Goal: Task Accomplishment & Management: Manage account settings

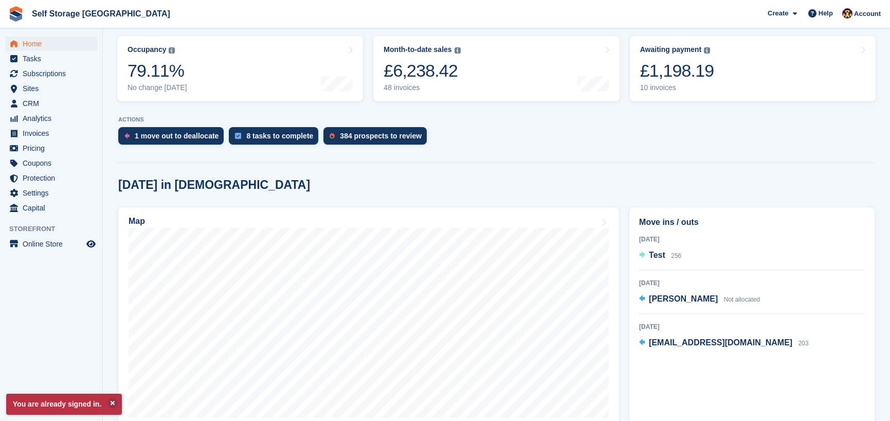
scroll to position [103, 0]
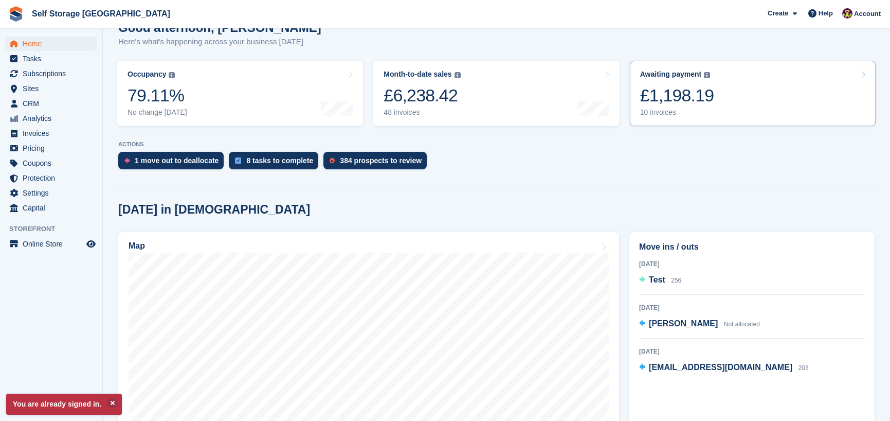
click at [632, 113] on link "Awaiting payment The total outstanding balance on all open invoices. £1,198.19 …" at bounding box center [753, 93] width 246 height 65
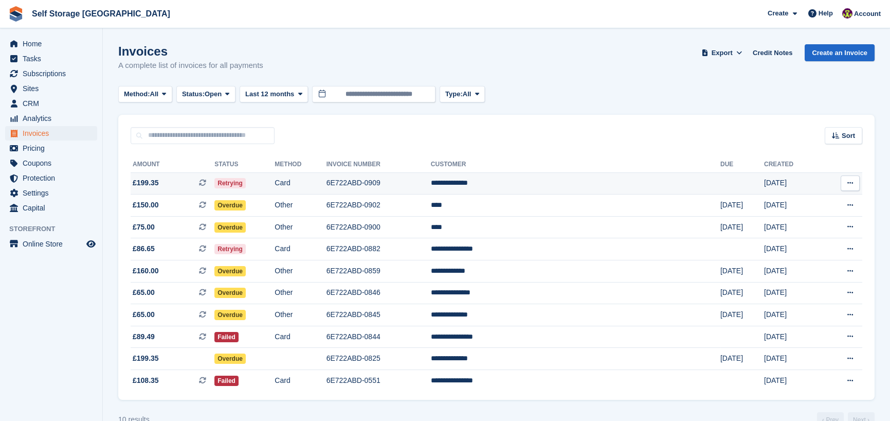
drag, startPoint x: 257, startPoint y: 187, endPoint x: 222, endPoint y: 182, distance: 34.9
click at [214, 182] on span "£199.35 This is a recurring subscription invoice." at bounding box center [173, 182] width 84 height 11
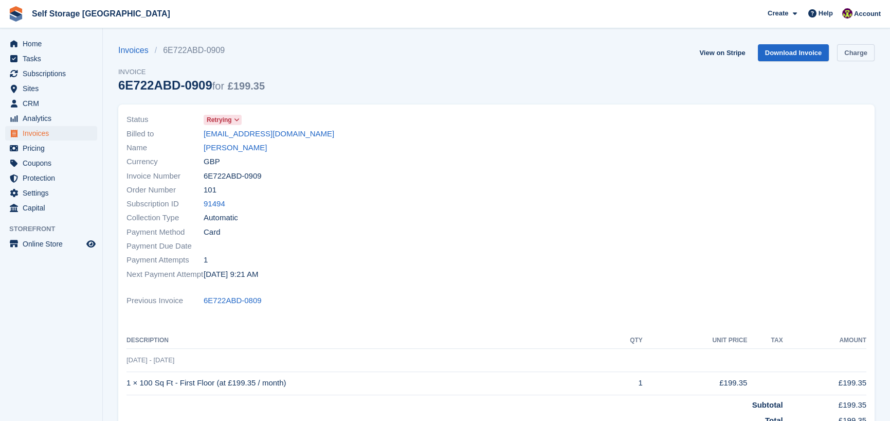
click at [851, 59] on link "Charge" at bounding box center [856, 52] width 38 height 17
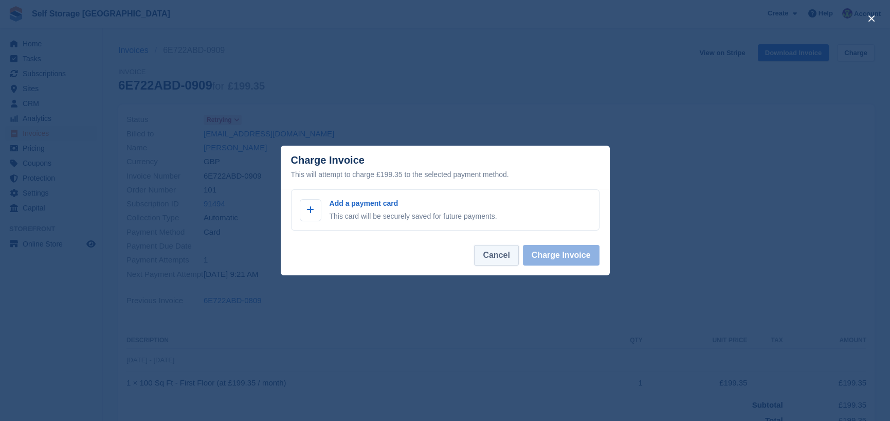
click at [503, 262] on button "Cancel" at bounding box center [496, 255] width 44 height 21
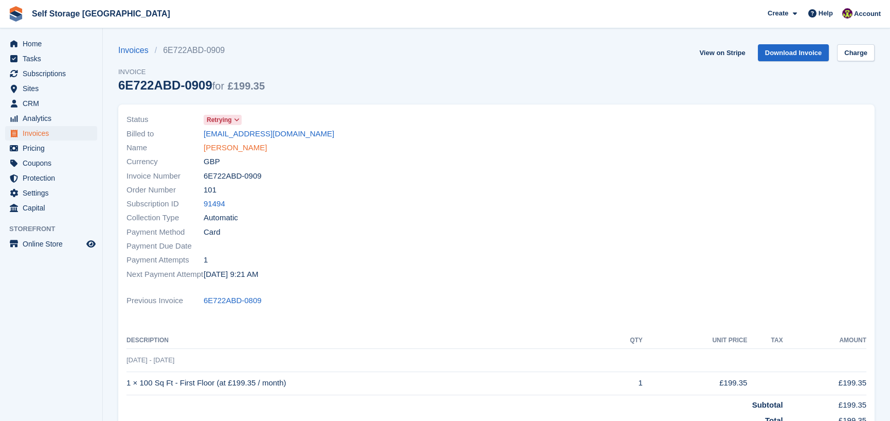
click at [238, 148] on link "Sharmain Queen" at bounding box center [235, 148] width 63 height 12
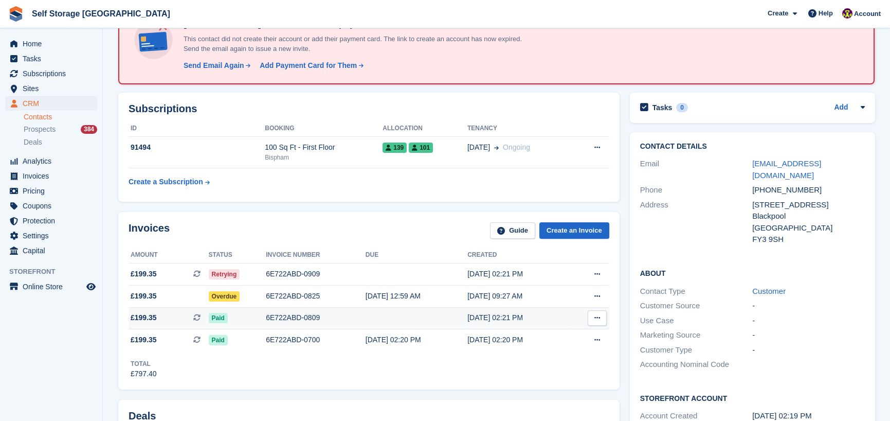
scroll to position [51, 0]
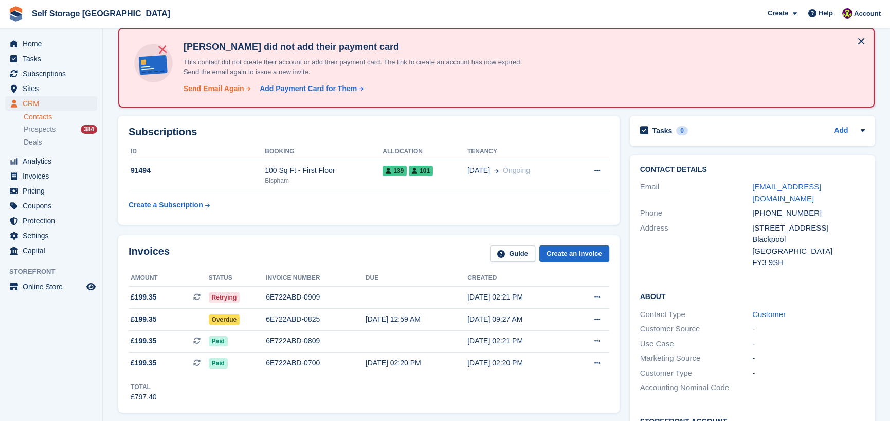
click at [210, 87] on div "Send Email Again" at bounding box center [214, 88] width 61 height 11
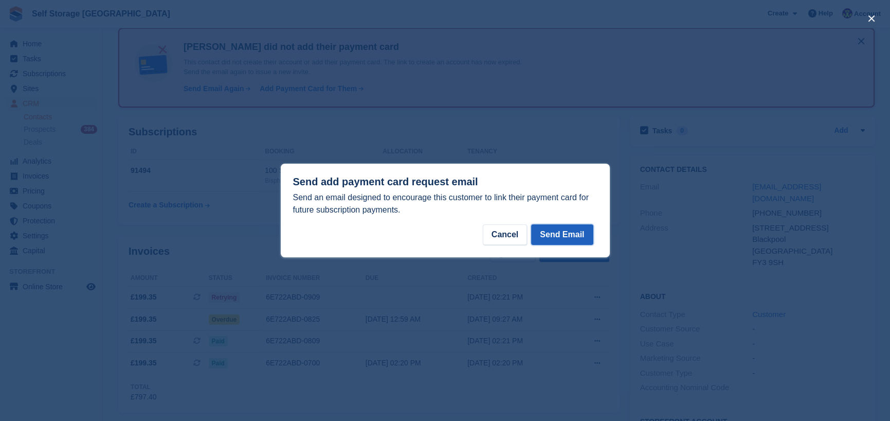
click at [572, 241] on button "Send Email" at bounding box center [562, 234] width 62 height 21
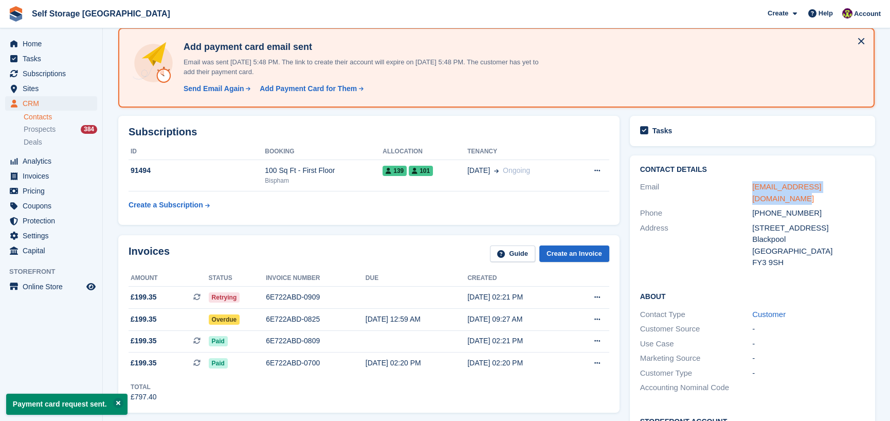
drag, startPoint x: 869, startPoint y: 186, endPoint x: 751, endPoint y: 184, distance: 117.8
click at [751, 184] on div "Contact Details Email sharmainqueen95@outlook.com Phone +447525013954 Address 5…" at bounding box center [752, 217] width 245 height 125
copy link "sharmainqueen95@outlook.com"
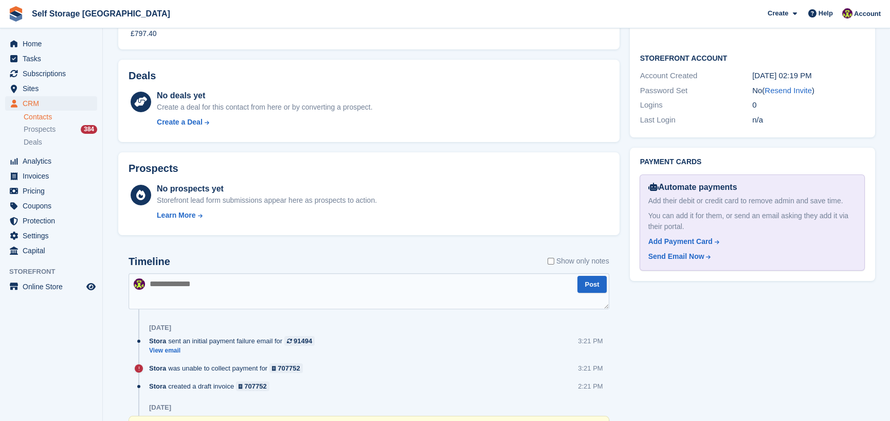
scroll to position [463, 0]
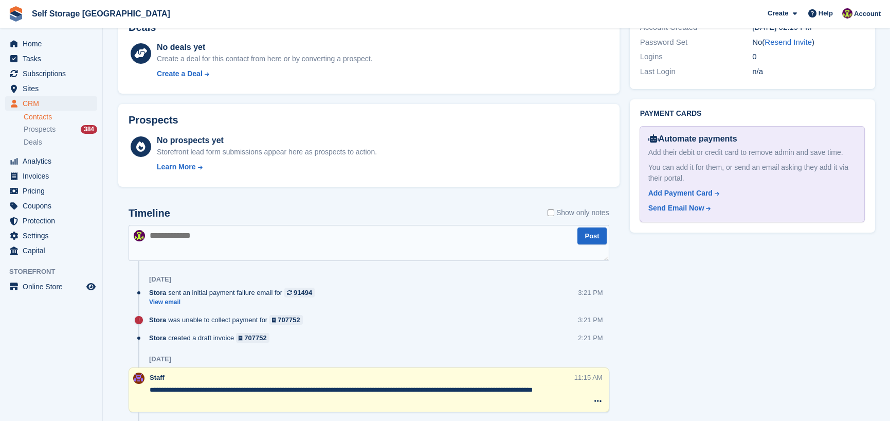
click at [246, 236] on textarea at bounding box center [369, 243] width 481 height 36
paste textarea "**********"
type textarea "**********"
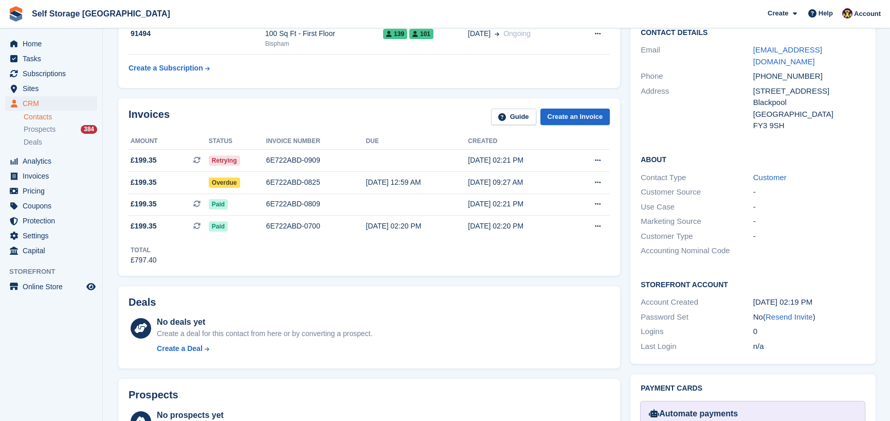
scroll to position [103, 0]
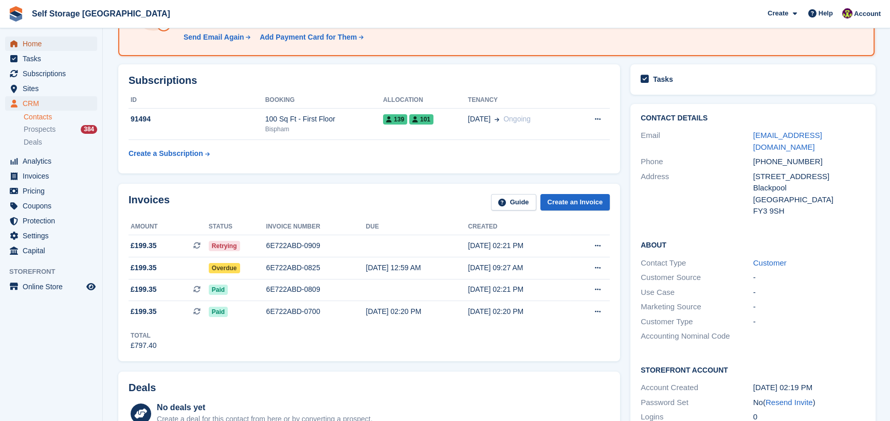
click at [18, 44] on span "menu" at bounding box center [14, 44] width 12 height 12
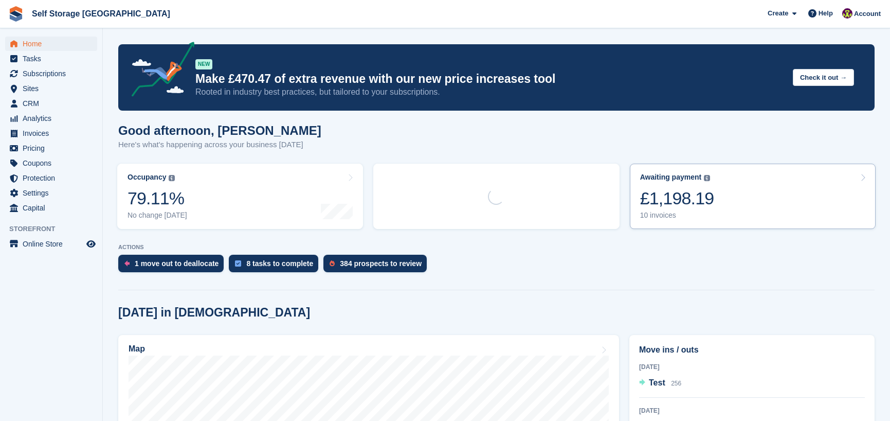
click at [701, 193] on div "£1,198.19" at bounding box center [677, 198] width 74 height 21
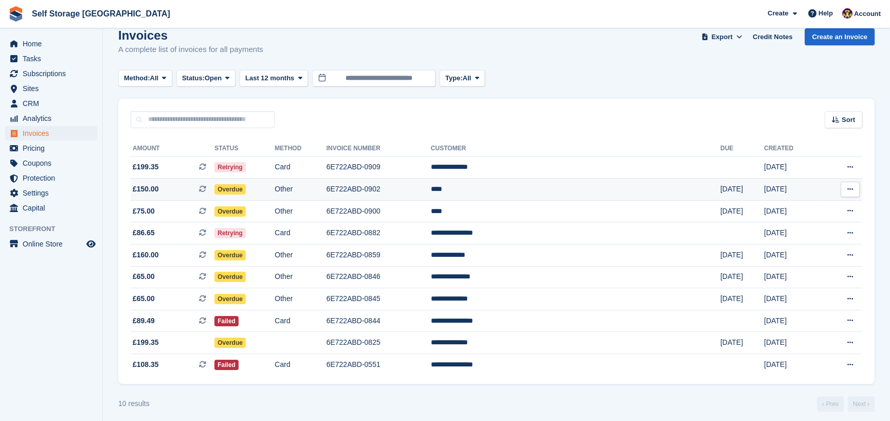
scroll to position [25, 0]
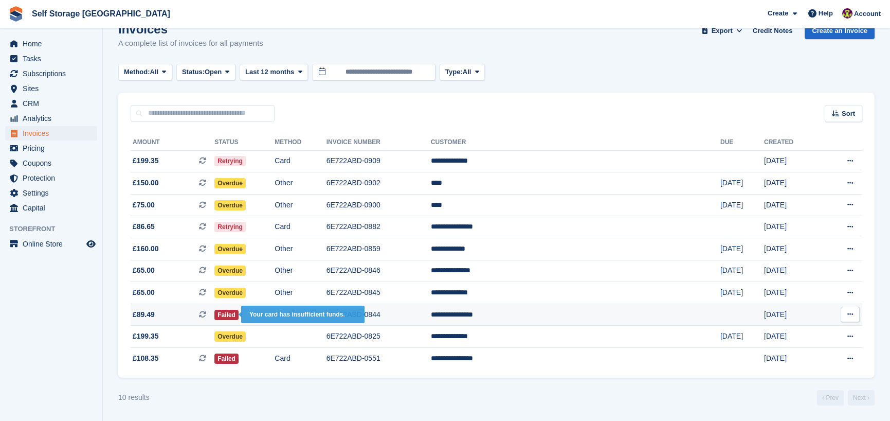
click at [239, 310] on span "Failed" at bounding box center [226, 315] width 24 height 10
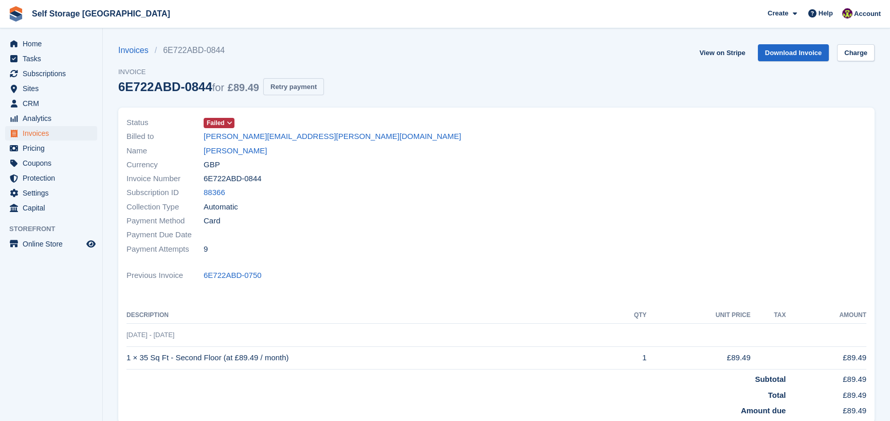
click at [269, 95] on button "Retry payment" at bounding box center [293, 86] width 61 height 17
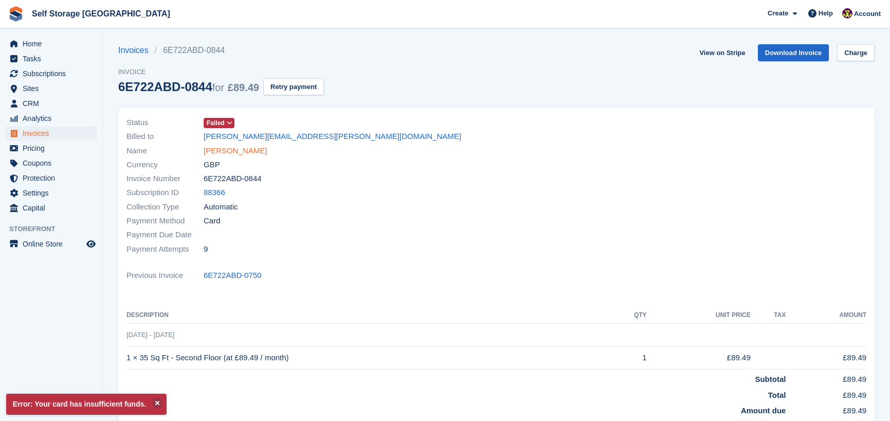
click at [233, 155] on link "Daniel Schofield" at bounding box center [235, 151] width 63 height 12
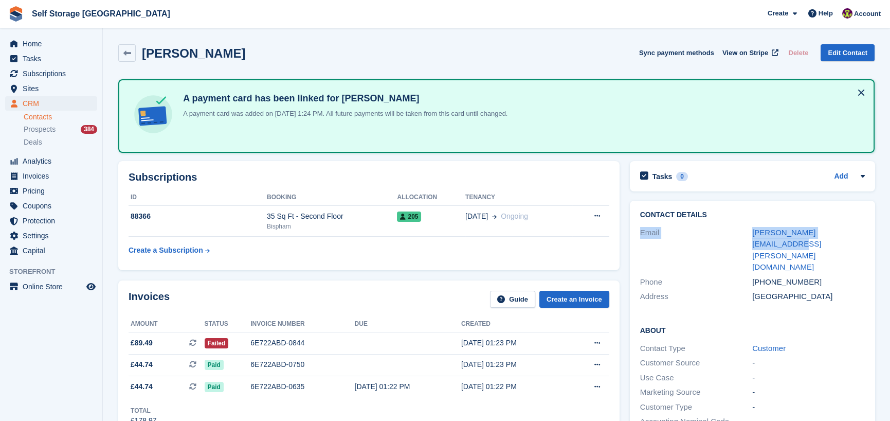
drag, startPoint x: 849, startPoint y: 229, endPoint x: 744, endPoint y: 212, distance: 106.9
click at [744, 212] on div "Contact Details Email daniel.schofield@mail.com Phone +447514428254 Address Uni…" at bounding box center [752, 258] width 245 height 114
copy div "Email daniel.schofield@mail.com"
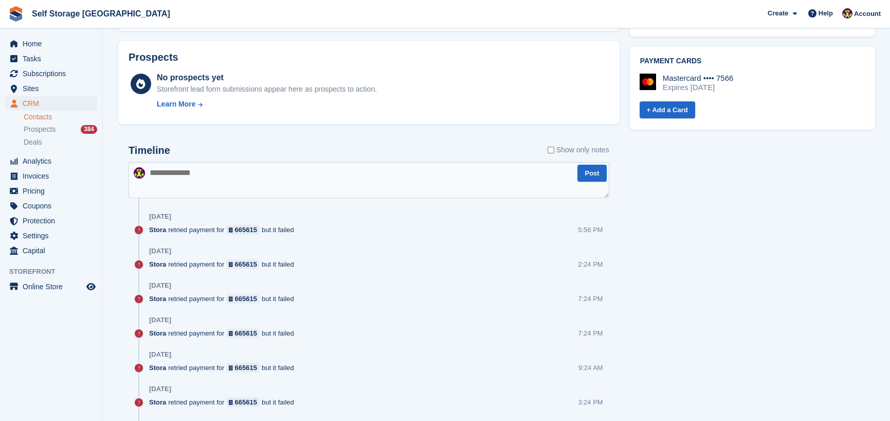
scroll to position [566, 0]
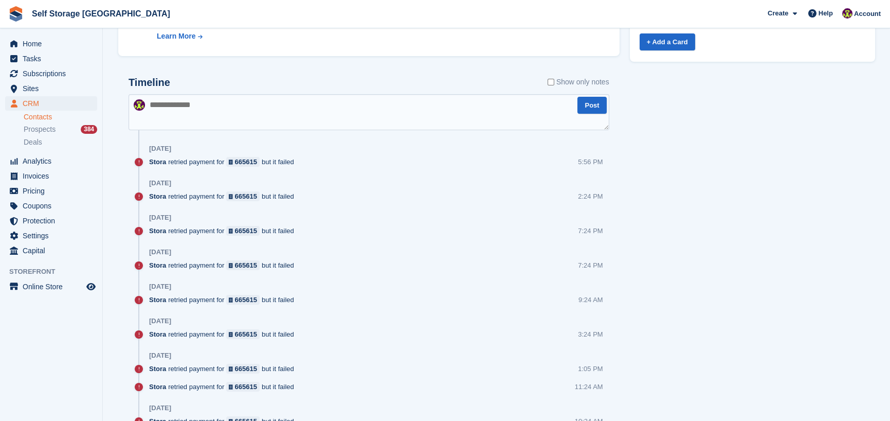
click at [213, 104] on textarea at bounding box center [369, 112] width 481 height 36
type textarea "**********"
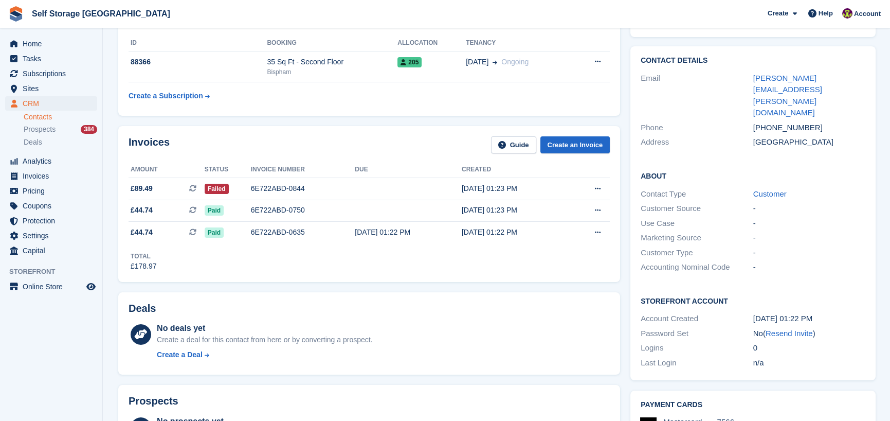
scroll to position [103, 0]
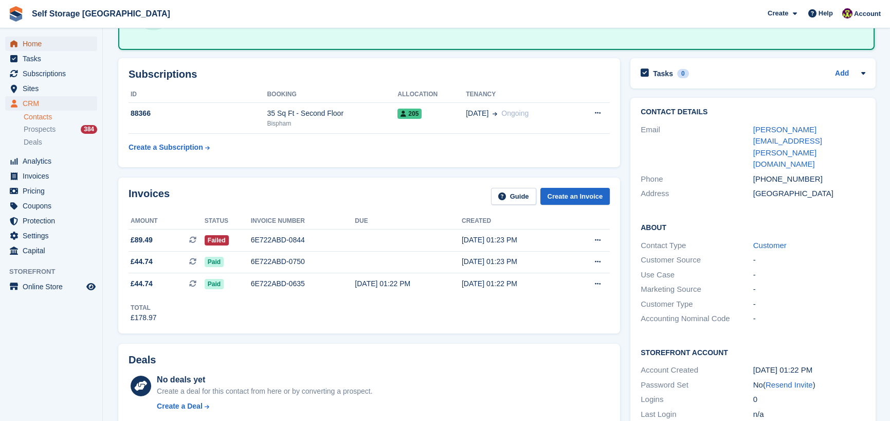
click at [28, 48] on span "Home" at bounding box center [54, 44] width 62 height 14
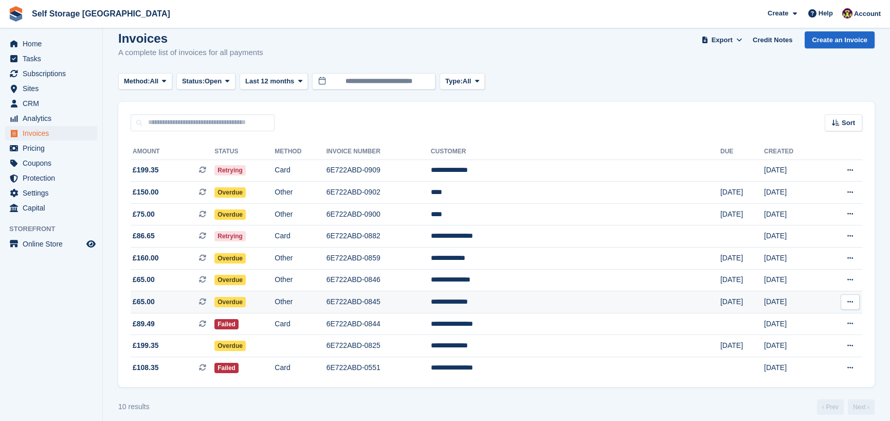
scroll to position [25, 0]
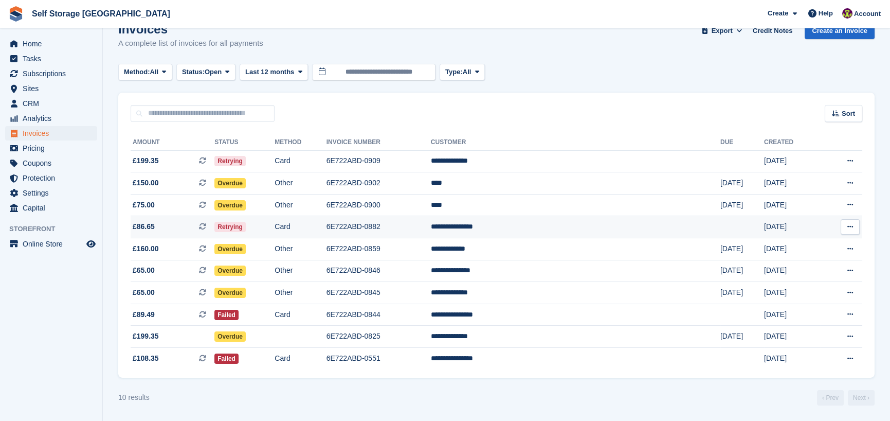
click at [275, 221] on td "Retrying" at bounding box center [244, 227] width 60 height 22
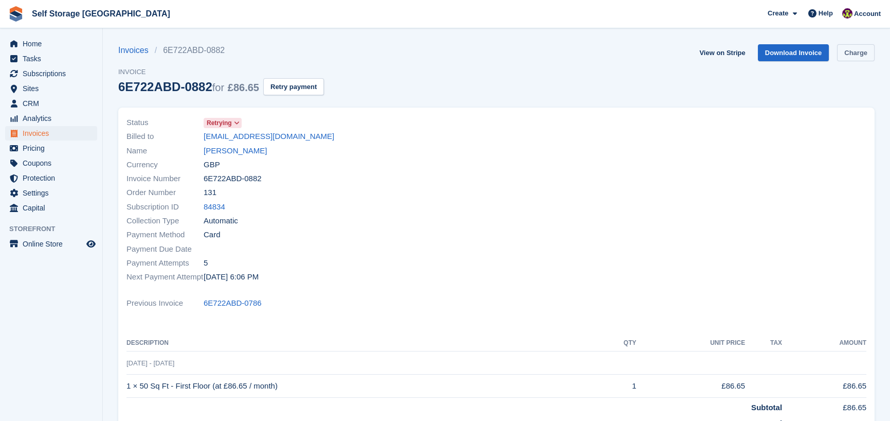
click at [852, 50] on link "Charge" at bounding box center [856, 52] width 38 height 17
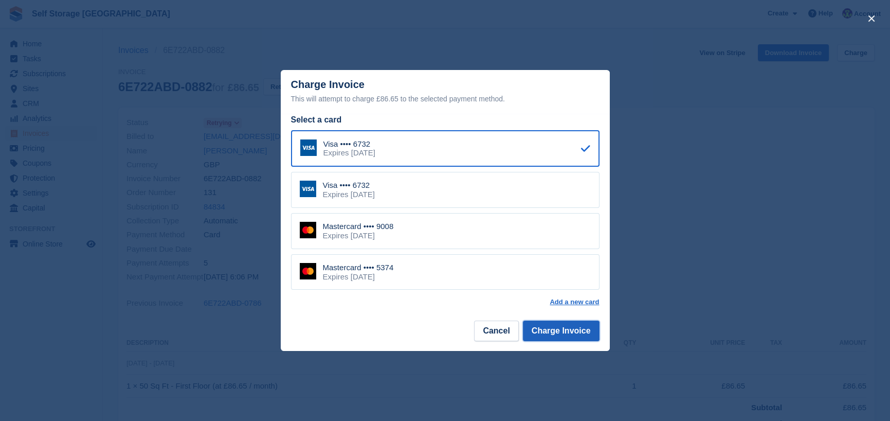
click at [552, 339] on button "Charge Invoice" at bounding box center [561, 330] width 77 height 21
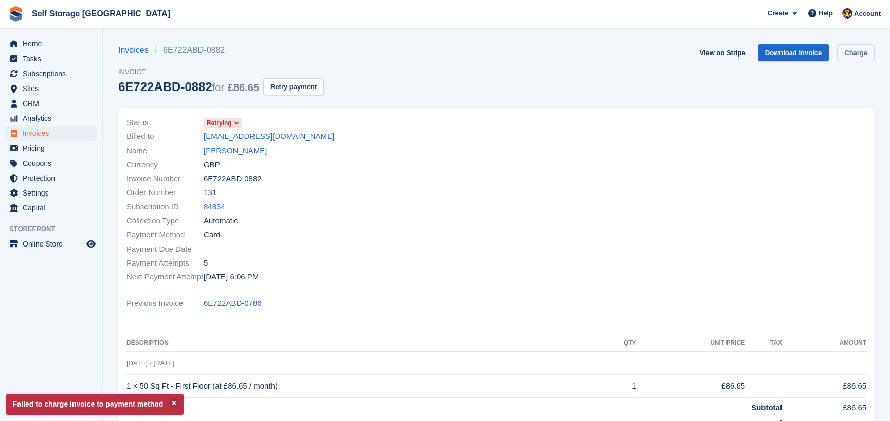
click at [858, 54] on link "Charge" at bounding box center [856, 52] width 38 height 17
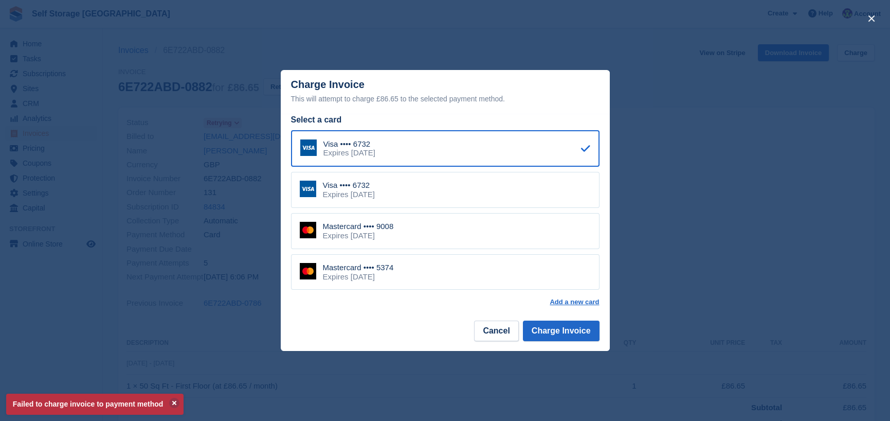
click at [388, 240] on div "Expires April 2027" at bounding box center [358, 235] width 71 height 9
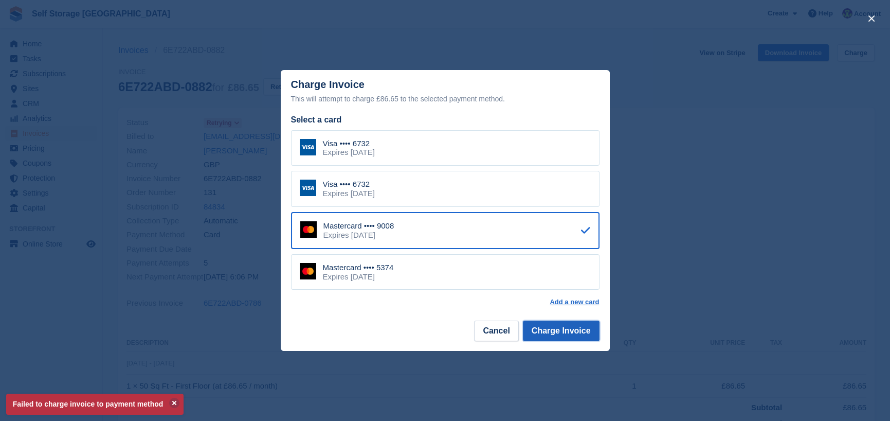
click at [561, 329] on button "Charge Invoice" at bounding box center [561, 330] width 77 height 21
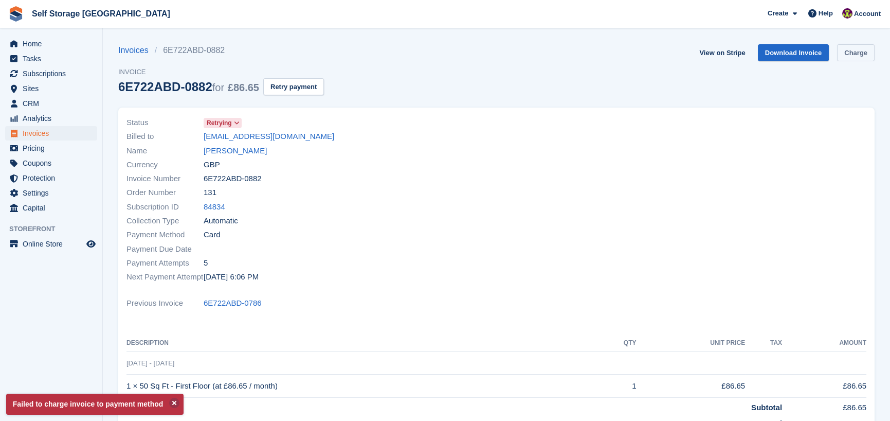
click at [859, 53] on link "Charge" at bounding box center [856, 52] width 38 height 17
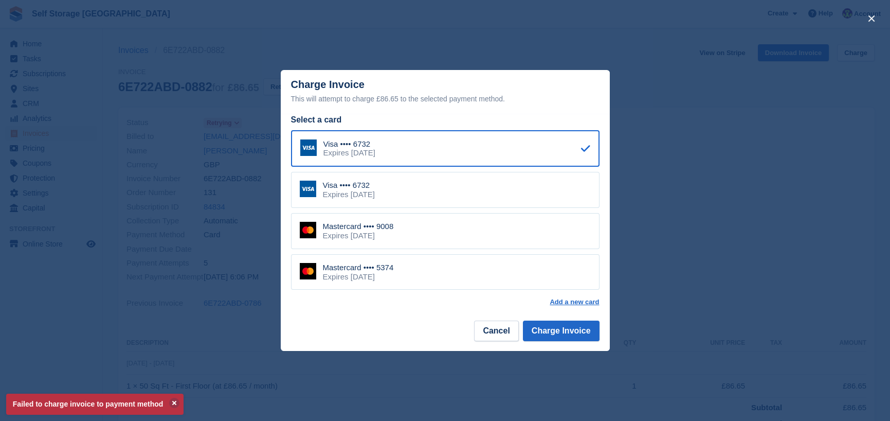
click at [471, 271] on div "Mastercard •••• 5374 Expires April 2027" at bounding box center [445, 272] width 309 height 36
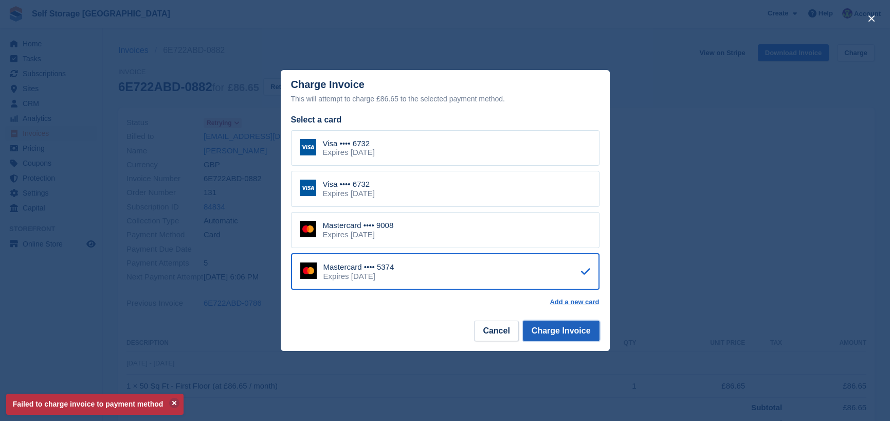
click at [566, 334] on button "Charge Invoice" at bounding box center [561, 330] width 77 height 21
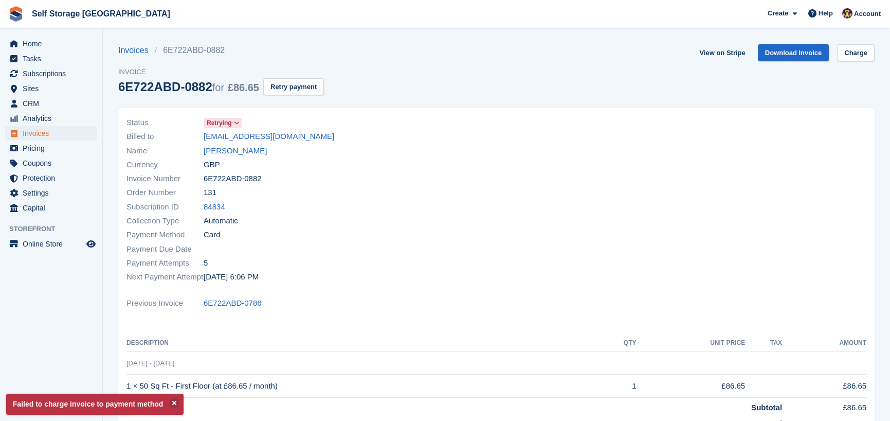
drag, startPoint x: 314, startPoint y: 137, endPoint x: 200, endPoint y: 131, distance: 114.3
click at [200, 131] on div "Billed to talulajane@hotmail.co.uk" at bounding box center [309, 137] width 364 height 14
copy div "talulajane@hotmail.co.uk"
click at [235, 148] on link "jane fairbrother" at bounding box center [235, 151] width 63 height 12
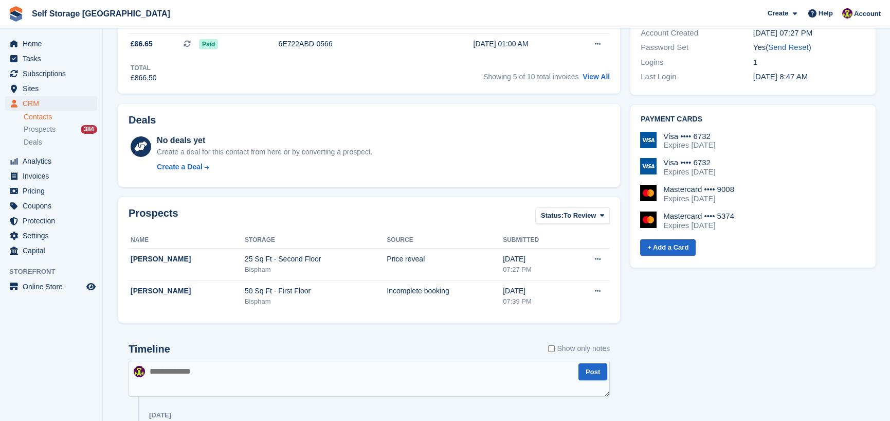
scroll to position [514, 0]
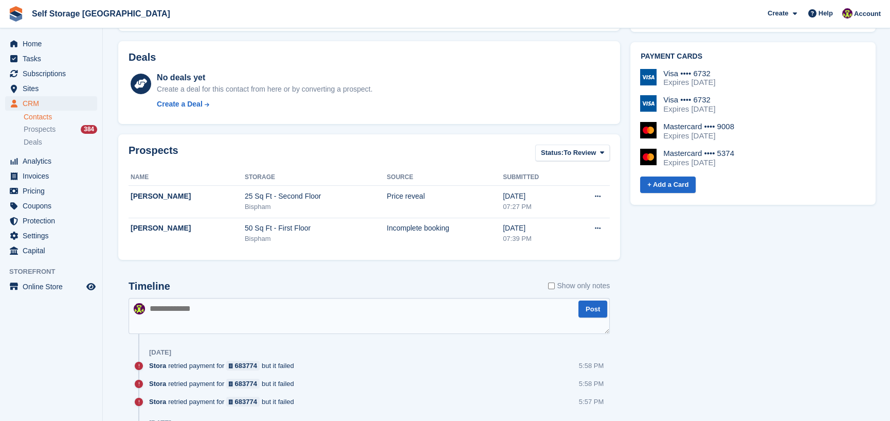
click at [216, 319] on textarea at bounding box center [369, 316] width 481 height 36
type textarea "**********"
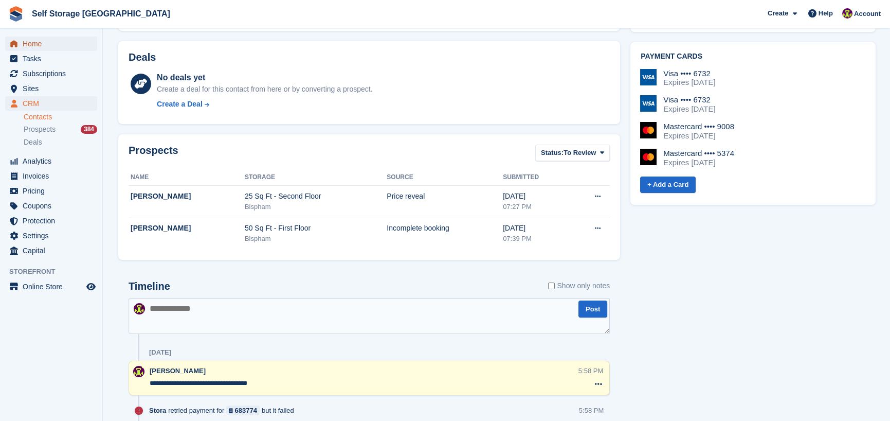
click at [26, 46] on span "Home" at bounding box center [54, 44] width 62 height 14
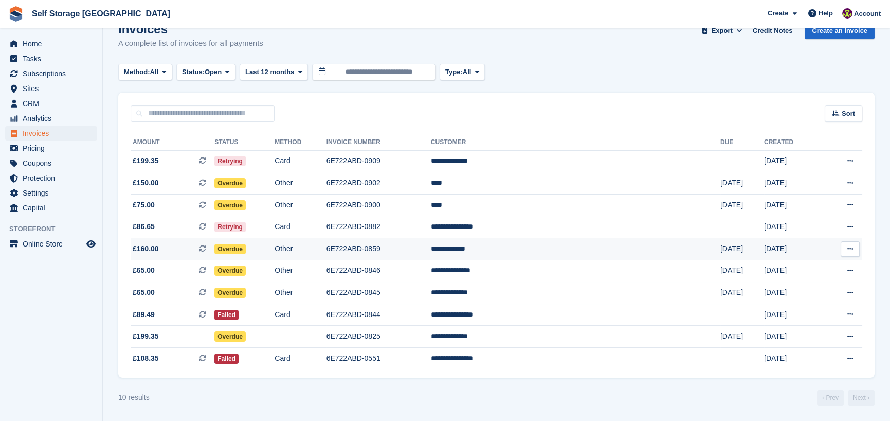
scroll to position [25, 0]
click at [44, 42] on span "Home" at bounding box center [54, 44] width 62 height 14
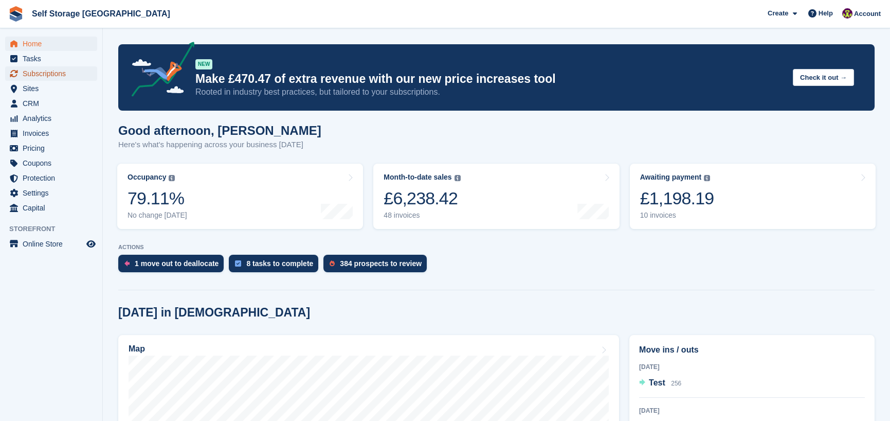
click at [27, 77] on span "Subscriptions" at bounding box center [54, 73] width 62 height 14
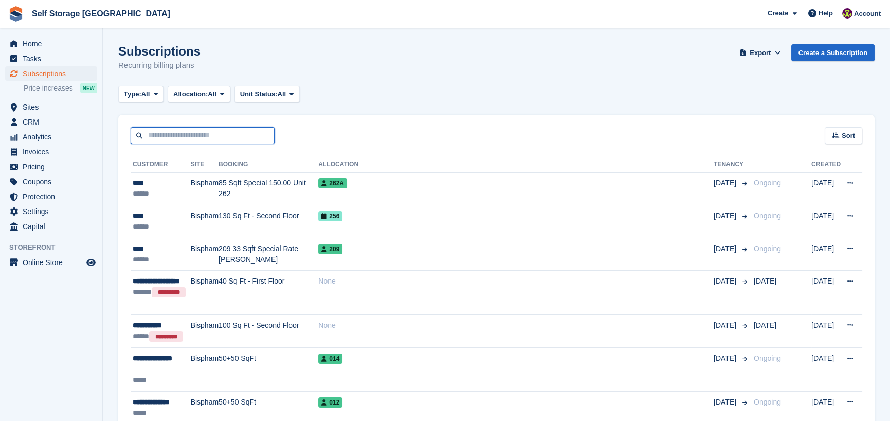
click at [170, 132] on input "text" at bounding box center [203, 135] width 144 height 17
type input "**********"
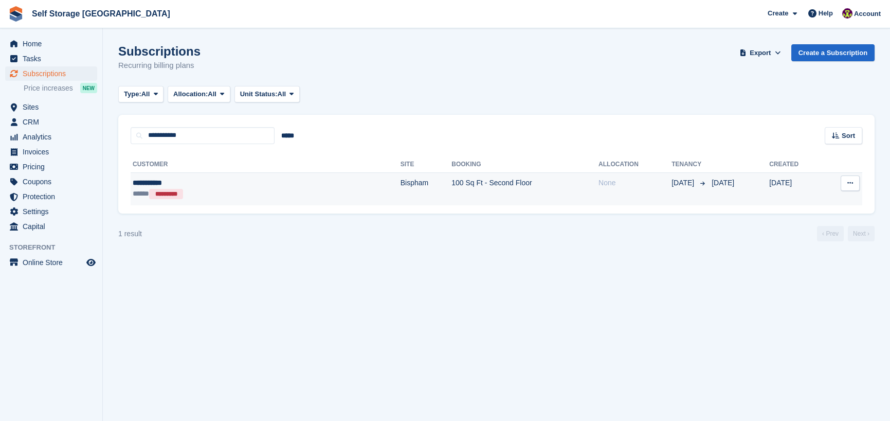
click at [192, 197] on div "***** *********" at bounding box center [206, 193] width 146 height 11
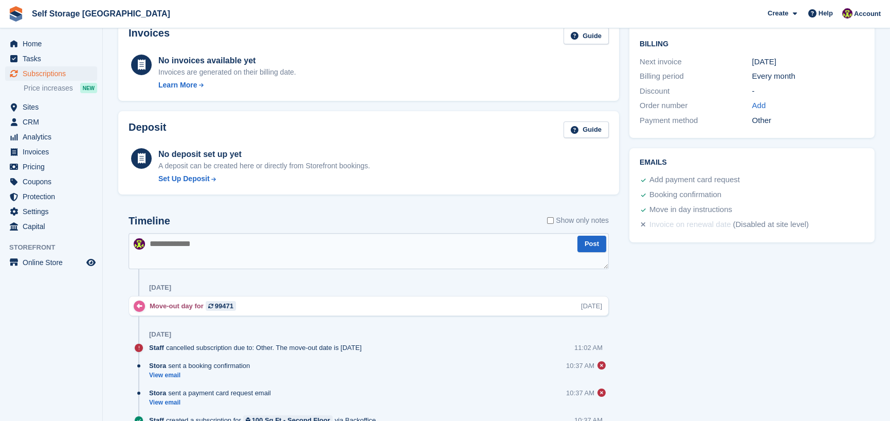
scroll to position [308, 0]
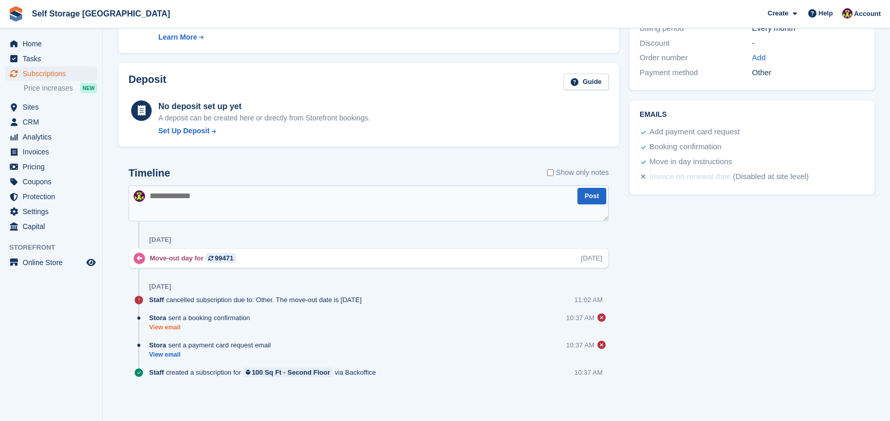
click at [170, 327] on link "View email" at bounding box center [202, 327] width 106 height 9
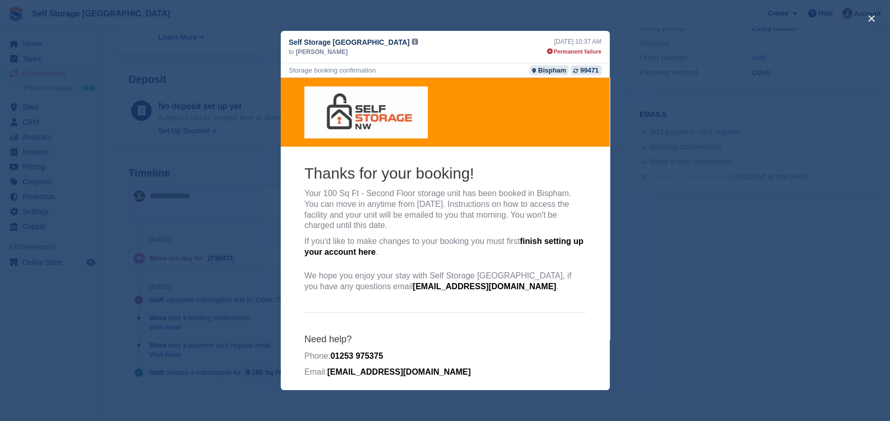
scroll to position [4, 0]
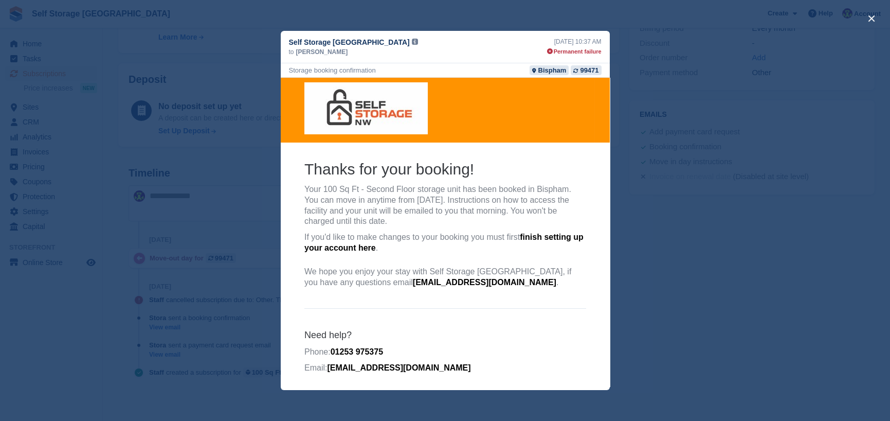
click at [714, 338] on div "close" at bounding box center [445, 210] width 890 height 421
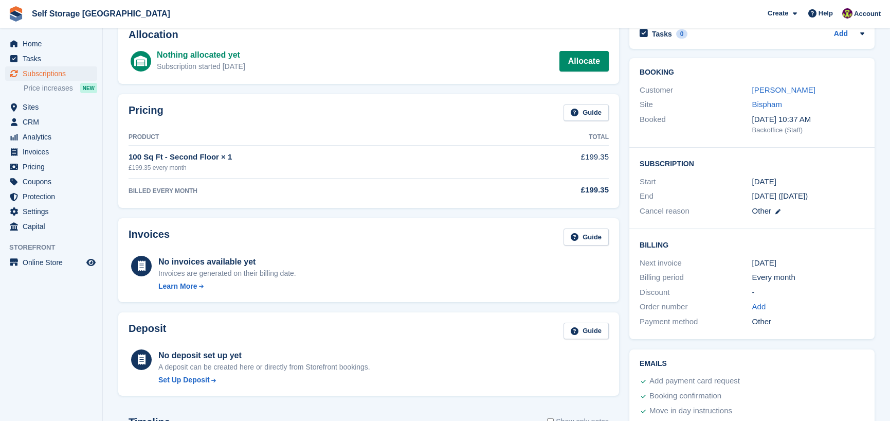
scroll to position [0, 0]
